Goal: Check status: Check status

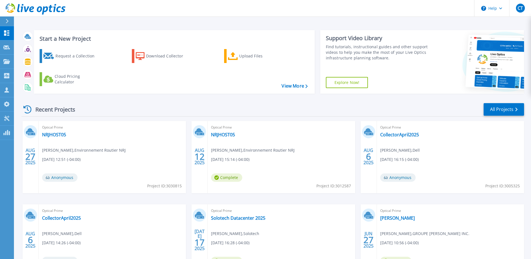
scroll to position [50, 0]
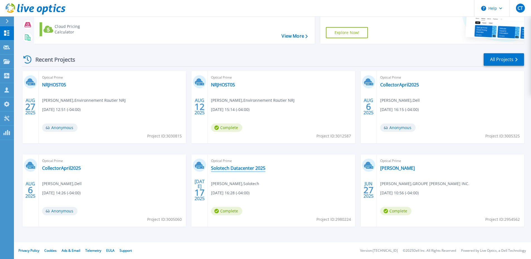
click at [238, 168] on link "Solotech Datacenter 2025" at bounding box center [238, 168] width 54 height 6
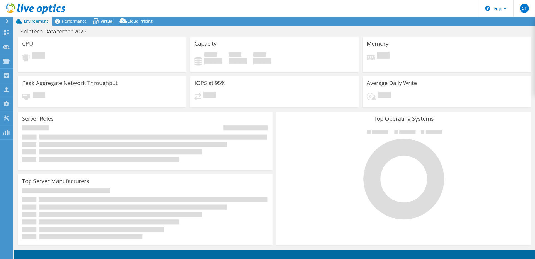
select select "[GEOGRAPHIC_DATA]"
select select "CAD"
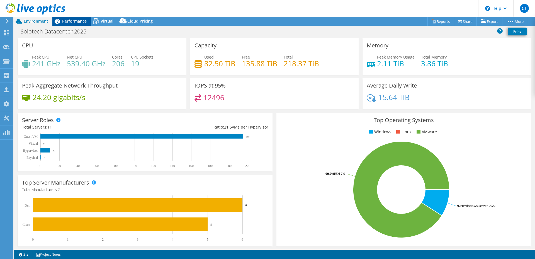
click at [68, 20] on span "Performance" at bounding box center [74, 20] width 25 height 5
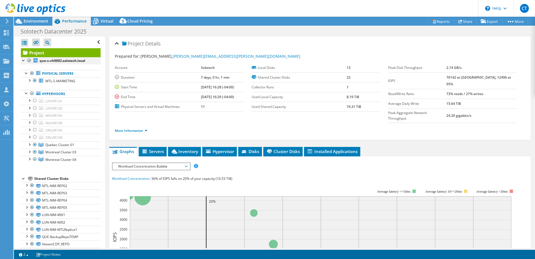
click at [29, 60] on div at bounding box center [29, 60] width 6 height 7
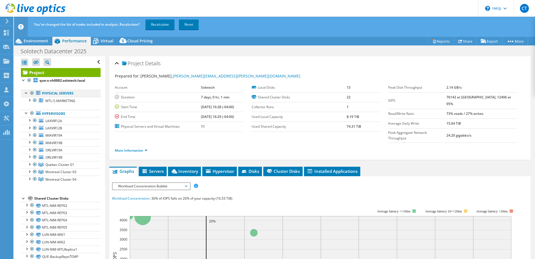
click at [32, 94] on div at bounding box center [32, 93] width 6 height 7
click at [33, 112] on div at bounding box center [32, 113] width 6 height 7
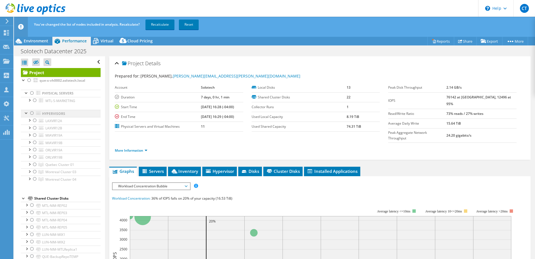
click at [33, 112] on div at bounding box center [32, 113] width 6 height 7
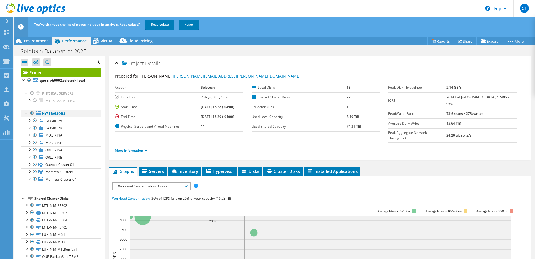
click at [33, 113] on div at bounding box center [32, 113] width 6 height 7
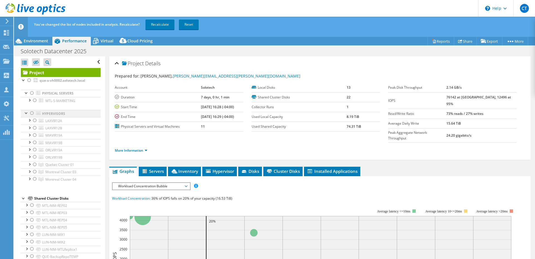
click at [30, 113] on div at bounding box center [32, 113] width 6 height 7
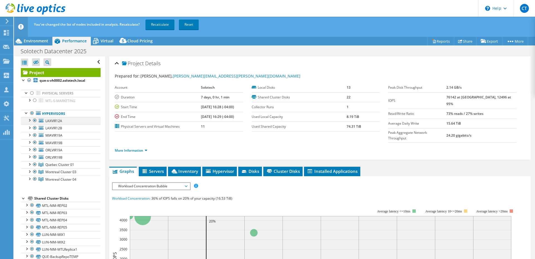
click at [32, 120] on div at bounding box center [35, 120] width 6 height 7
click at [36, 129] on div at bounding box center [35, 128] width 6 height 7
drag, startPoint x: 35, startPoint y: 135, endPoint x: 35, endPoint y: 140, distance: 5.0
click at [35, 135] on div at bounding box center [35, 135] width 6 height 7
click at [35, 143] on div at bounding box center [35, 142] width 6 height 7
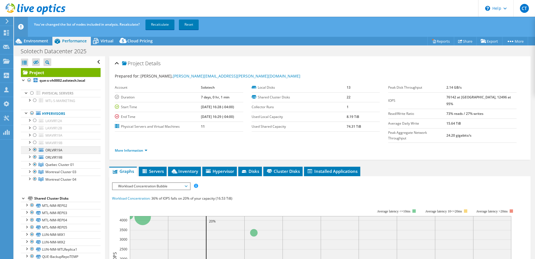
click at [36, 149] on div at bounding box center [35, 149] width 6 height 7
click at [34, 157] on div at bounding box center [35, 157] width 6 height 7
click at [35, 165] on div at bounding box center [35, 164] width 6 height 7
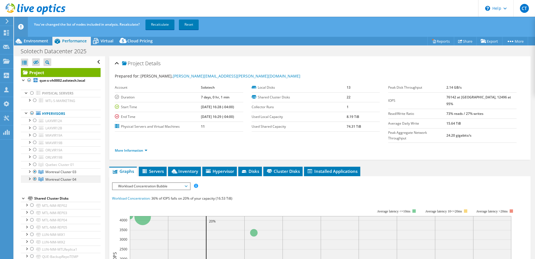
click at [30, 178] on div at bounding box center [29, 179] width 6 height 6
click at [34, 171] on div at bounding box center [35, 171] width 6 height 7
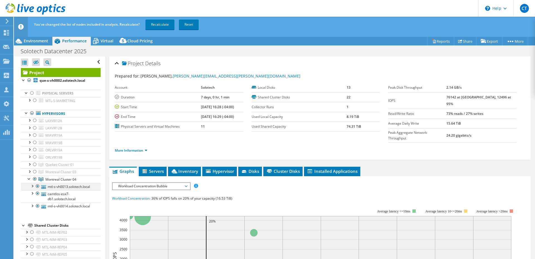
click at [36, 186] on div at bounding box center [38, 186] width 6 height 7
click at [159, 28] on link "Recalculate" at bounding box center [159, 25] width 29 height 10
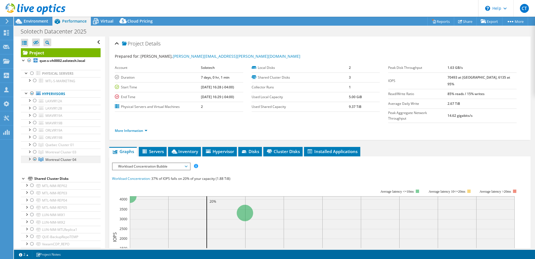
click at [30, 159] on div at bounding box center [29, 159] width 6 height 6
click at [170, 163] on span "Workload Concentration Bubble" at bounding box center [151, 166] width 72 height 7
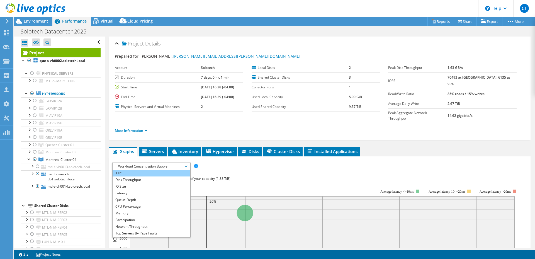
click at [168, 170] on li "IOPS" at bounding box center [151, 173] width 77 height 7
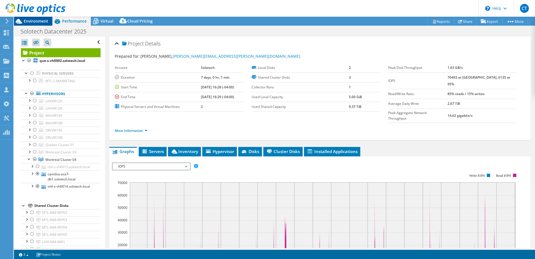
click at [42, 23] on span "Environment" at bounding box center [36, 20] width 25 height 5
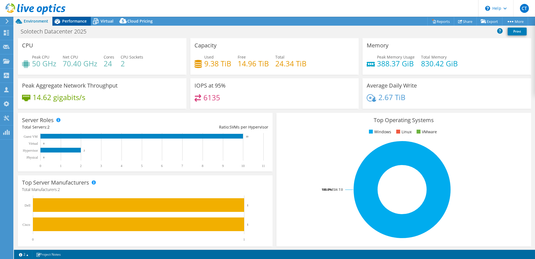
click at [73, 20] on span "Performance" at bounding box center [74, 20] width 25 height 5
